Goal: Communication & Community: Connect with others

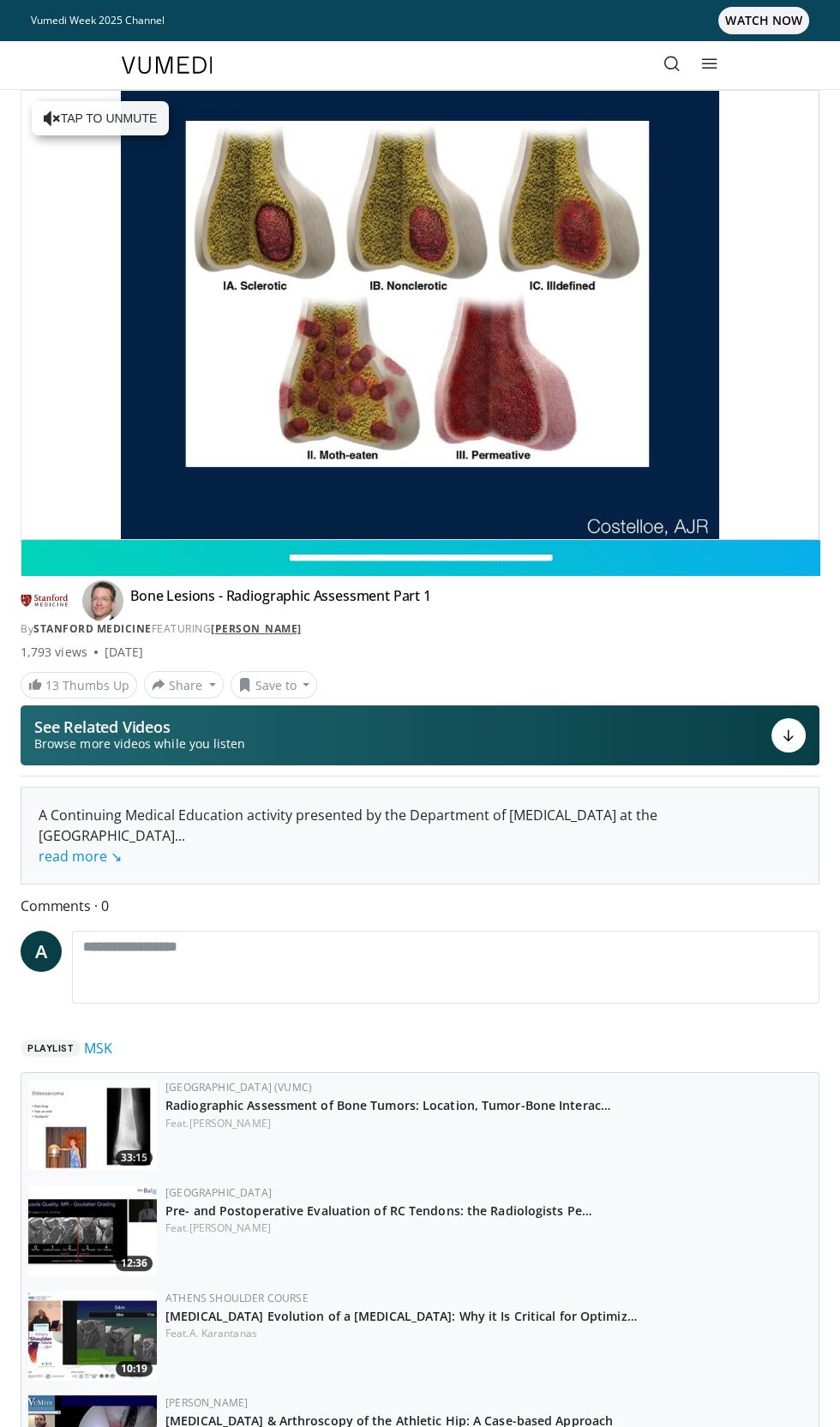
click at [289, 628] on link "[PERSON_NAME]" at bounding box center [256, 628] width 90 height 14
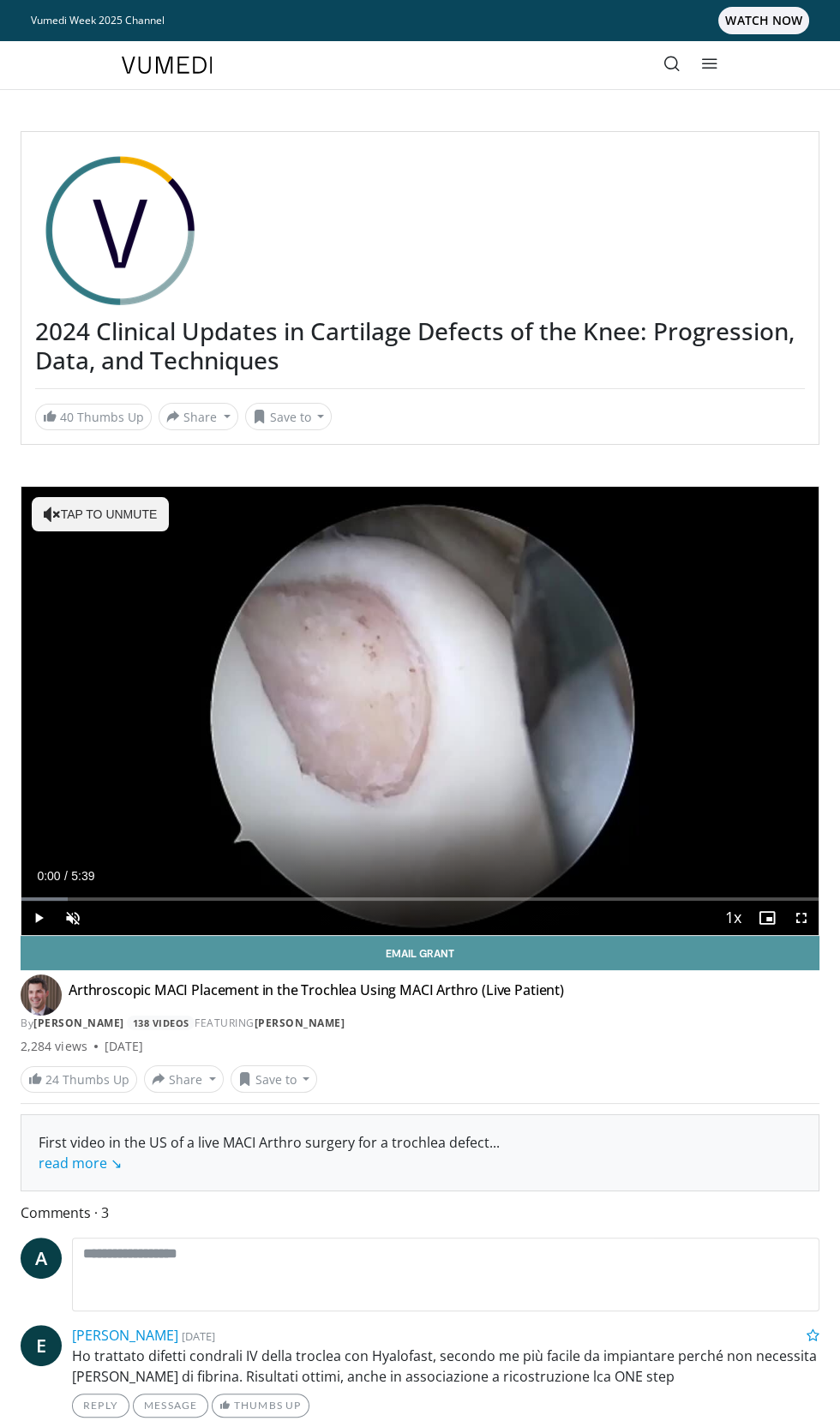
click at [54, 945] on link "Email Grant" at bounding box center [419, 953] width 799 height 35
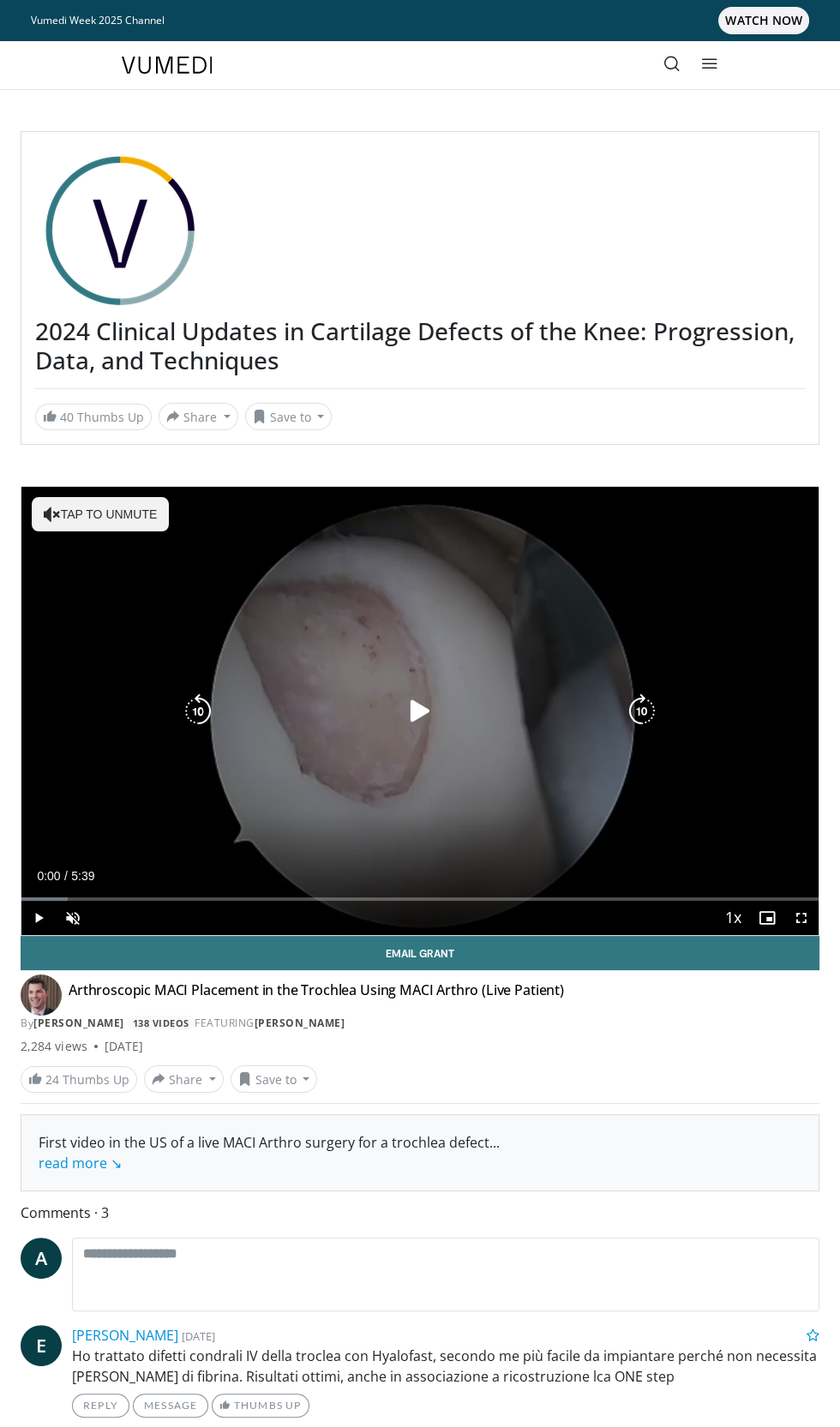
click at [424, 682] on div "10 seconds Tap to unmute" at bounding box center [419, 711] width 797 height 448
click at [121, 513] on div "10 seconds Tap to unmute" at bounding box center [419, 711] width 797 height 448
click at [429, 702] on icon "Video Player" at bounding box center [420, 712] width 35 height 35
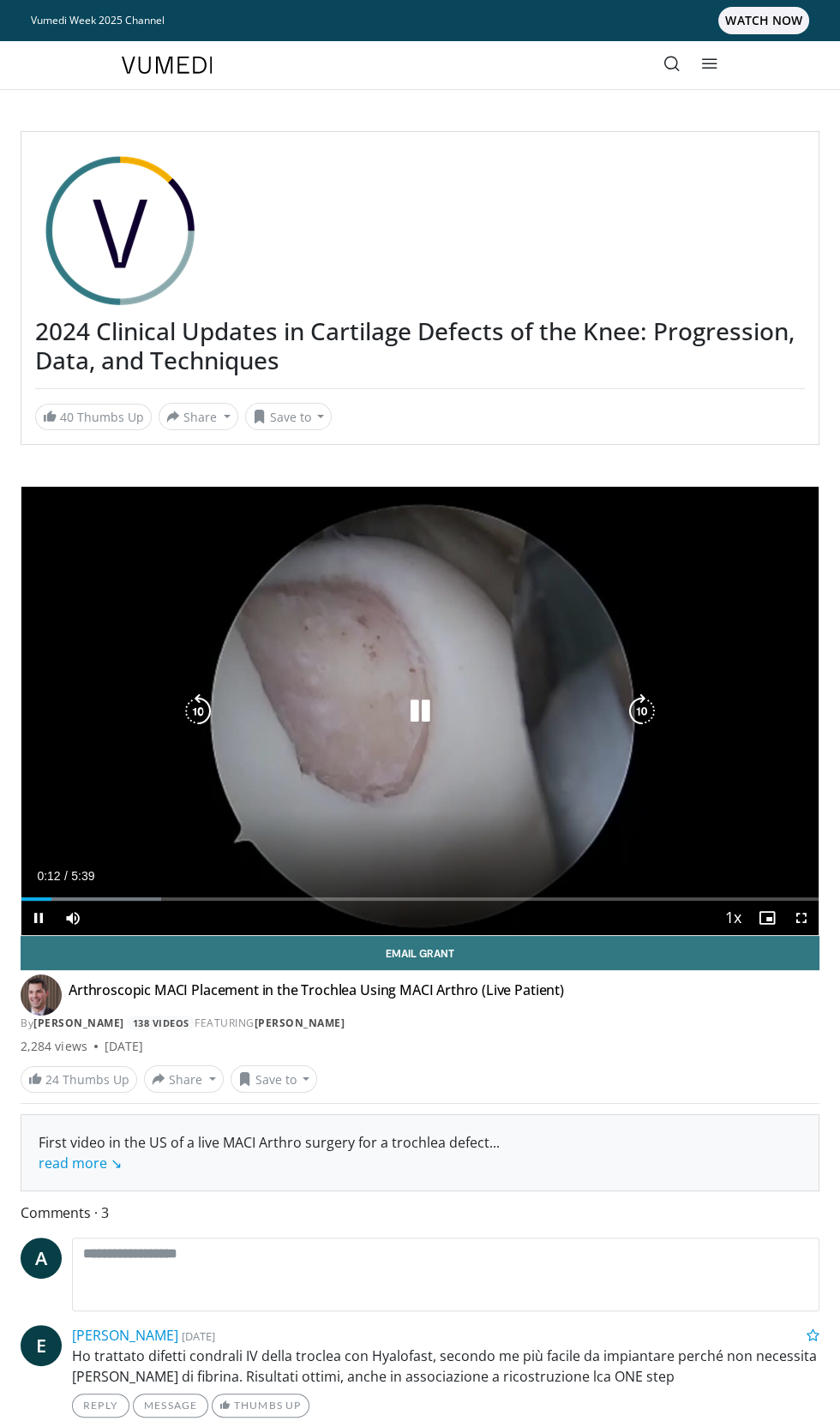
click at [585, 662] on div "10 seconds Tap to unmute" at bounding box center [419, 711] width 797 height 448
